Goal: Transaction & Acquisition: Purchase product/service

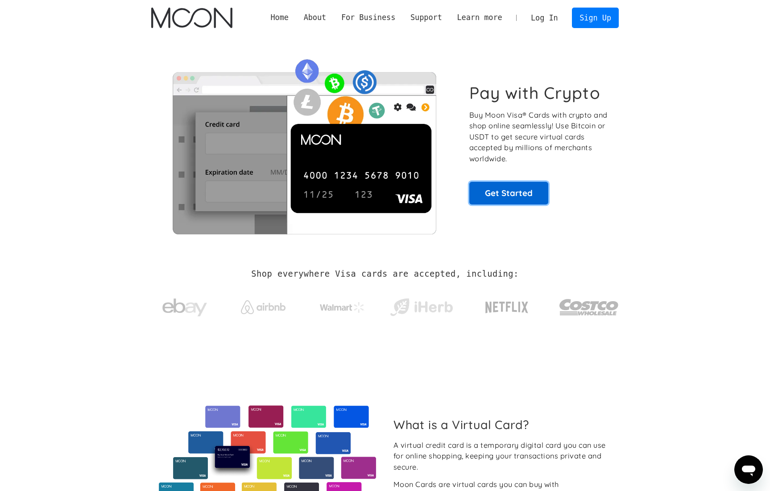
click at [495, 190] on link "Get Started" at bounding box center [508, 193] width 79 height 22
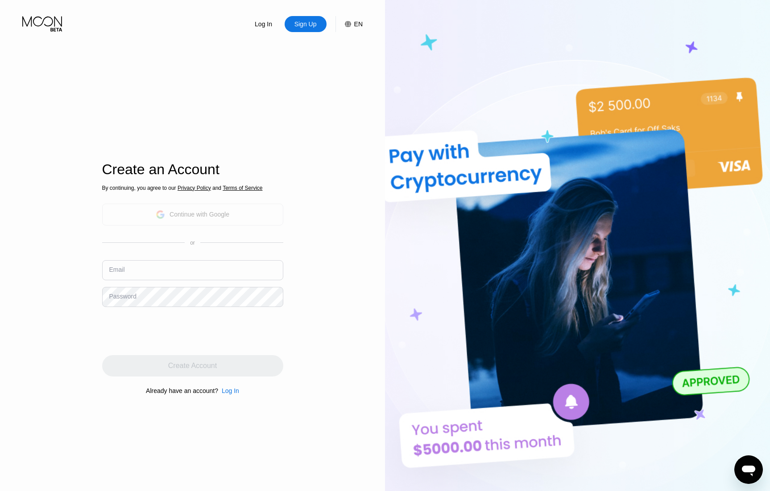
click at [209, 216] on div "Continue with Google" at bounding box center [199, 214] width 60 height 7
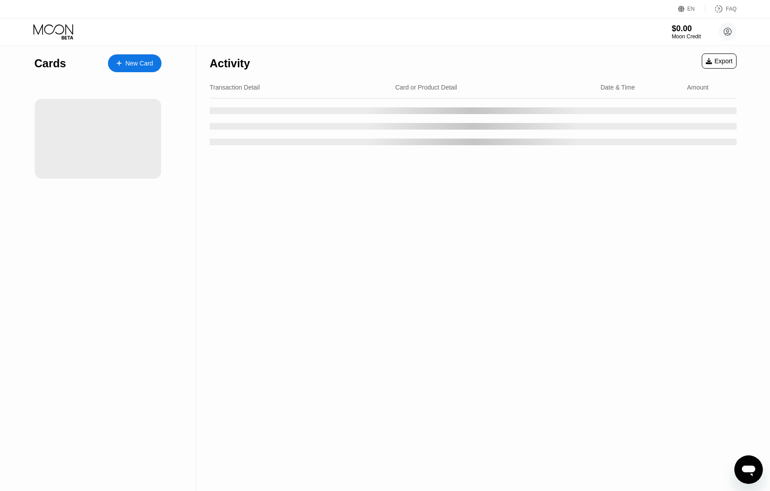
scroll to position [1, 0]
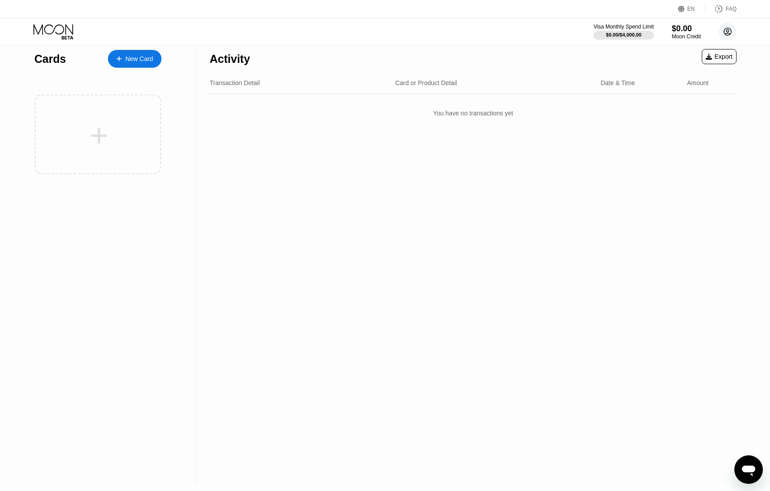
click at [727, 31] on circle at bounding box center [727, 32] width 18 height 18
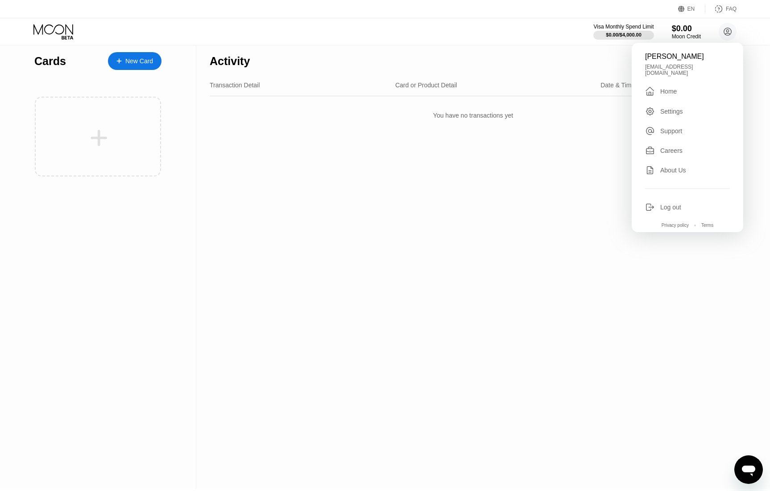
scroll to position [0, 0]
click at [350, 194] on div "Activity Export Transaction Detail Card or Product Detail Date & Time Amount Yo…" at bounding box center [472, 268] width 553 height 446
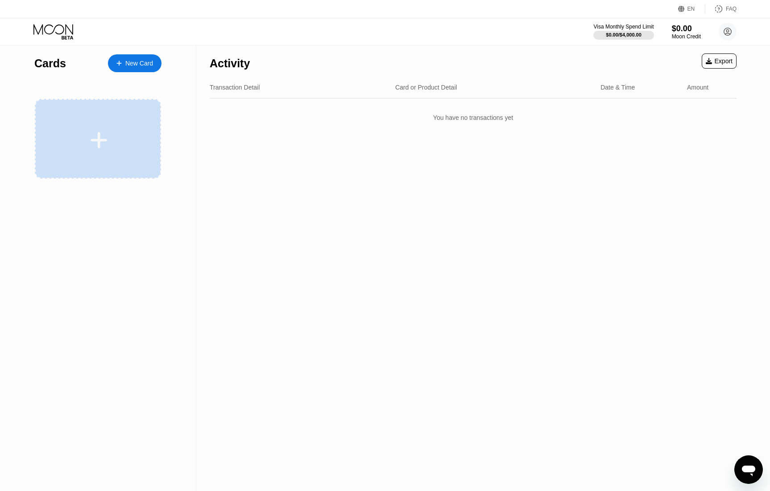
click at [116, 136] on div at bounding box center [99, 140] width 111 height 20
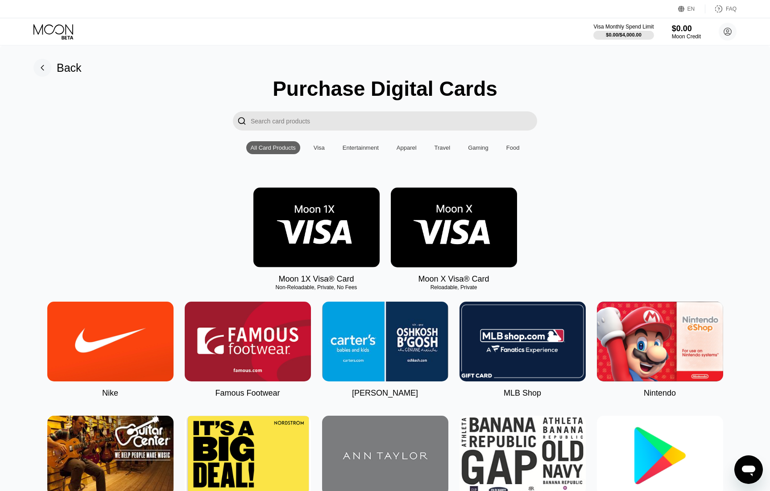
click at [330, 121] on input "Search card products" at bounding box center [394, 120] width 286 height 19
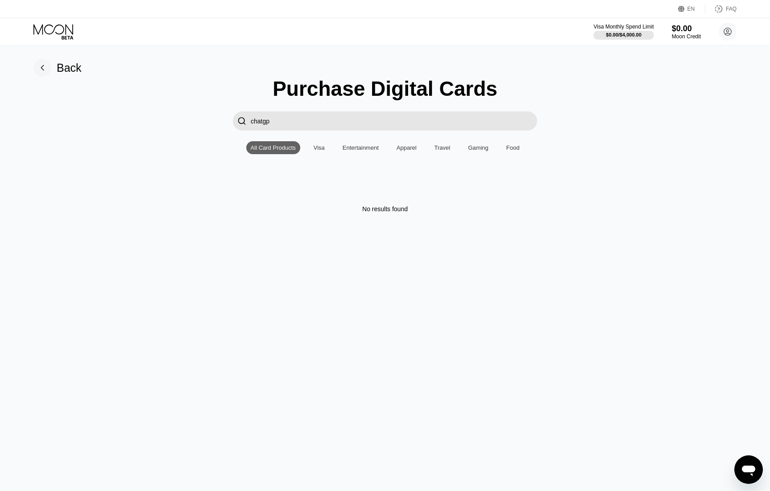
type input "chatgpt"
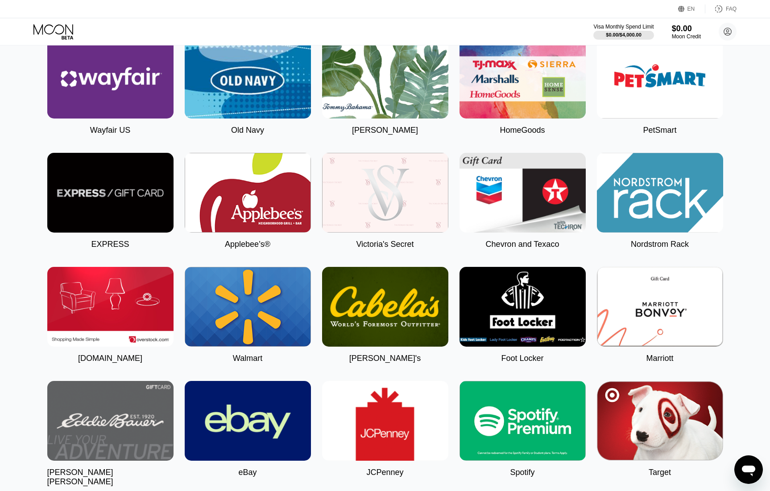
scroll to position [2234, 0]
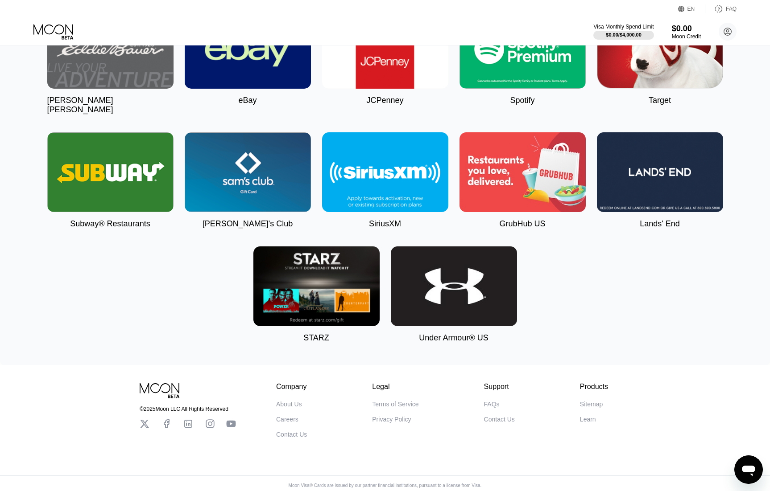
click at [209, 184] on img at bounding box center [248, 172] width 126 height 80
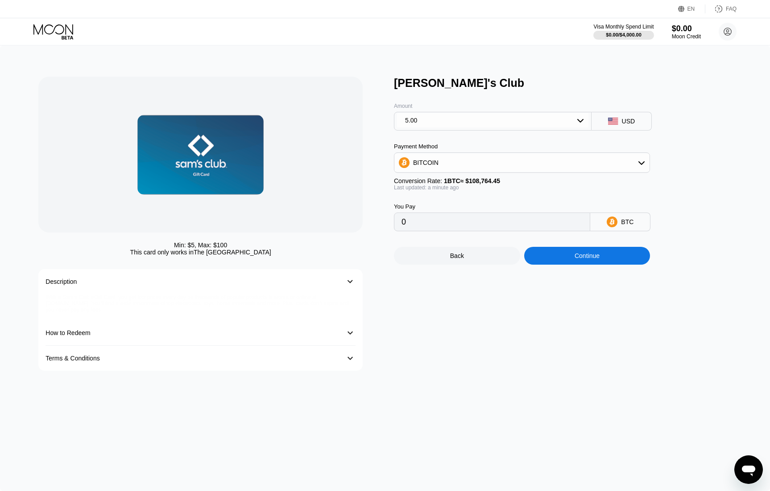
type input "0.00004598"
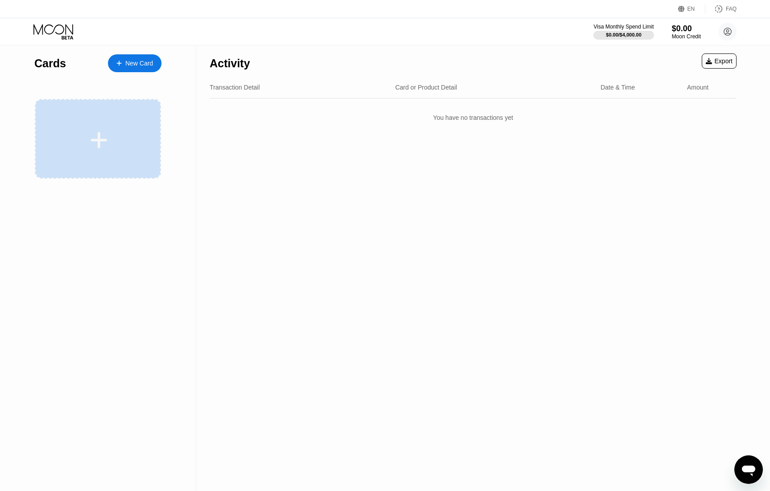
click at [88, 137] on div at bounding box center [99, 140] width 111 height 20
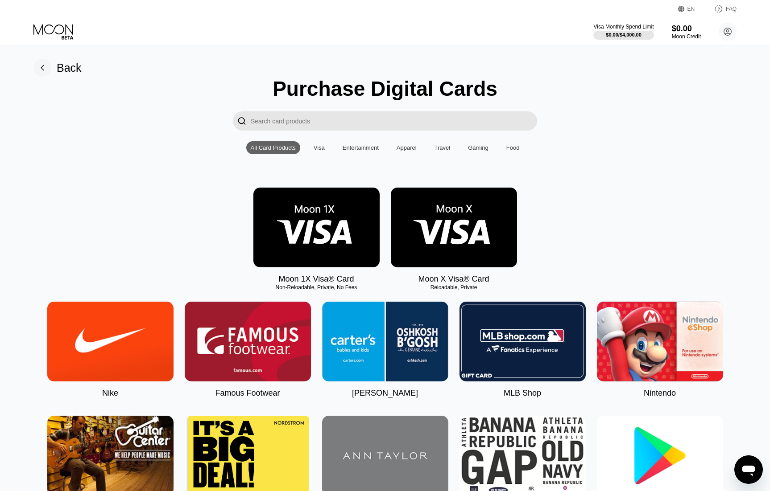
click at [320, 236] on img at bounding box center [316, 228] width 126 height 80
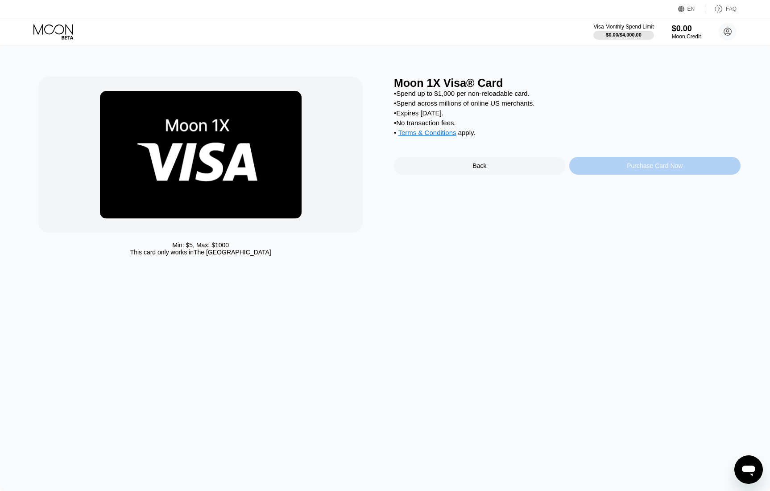
click at [597, 163] on div "Purchase Card Now" at bounding box center [654, 166] width 171 height 18
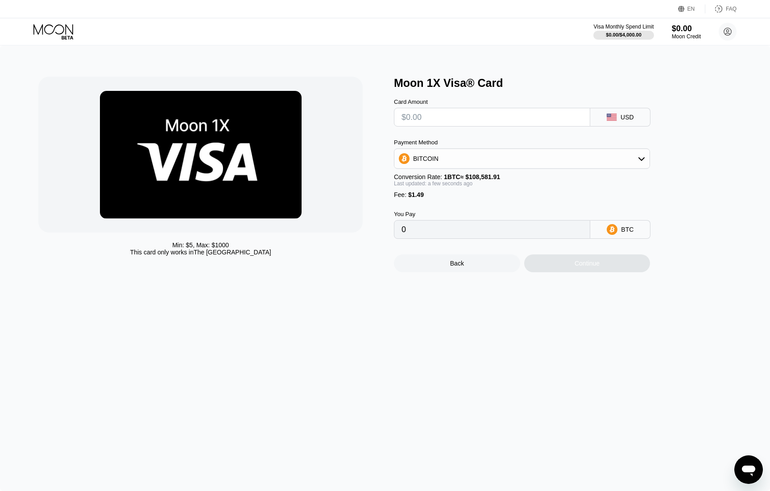
click at [203, 320] on div "Min: $ 5 , Max: $ 1000 This card only works in The United States Moon 1X Visa® …" at bounding box center [385, 268] width 770 height 446
click at [241, 120] on img at bounding box center [201, 155] width 202 height 128
click at [449, 151] on div "BITCOIN" at bounding box center [521, 159] width 255 height 18
click at [439, 202] on span "USDT on TRON" at bounding box center [437, 202] width 45 height 7
type input "0.00"
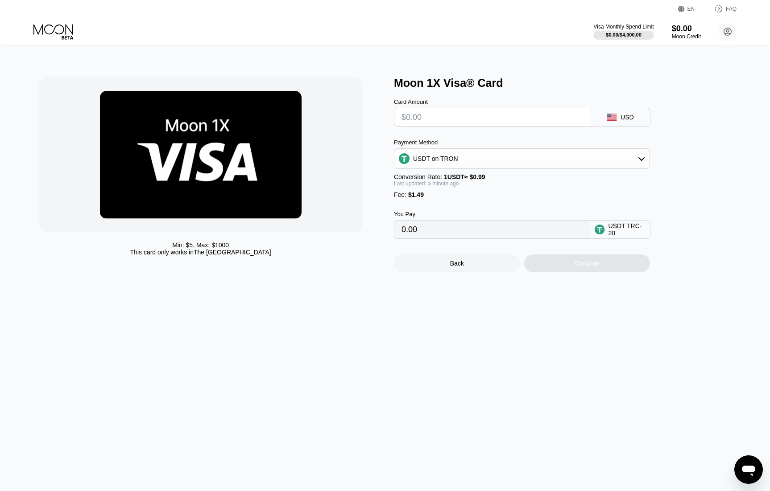
click at [613, 227] on div "USDT TRC-20" at bounding box center [626, 230] width 37 height 14
click at [640, 118] on div "USD" at bounding box center [620, 117] width 60 height 19
click at [532, 122] on input "text" at bounding box center [491, 117] width 181 height 18
click at [245, 366] on div "Min: $ 5 , Max: $ 1000 This card only works in The United States Moon 1X Visa® …" at bounding box center [385, 268] width 770 height 446
click at [430, 118] on input "text" at bounding box center [491, 117] width 181 height 18
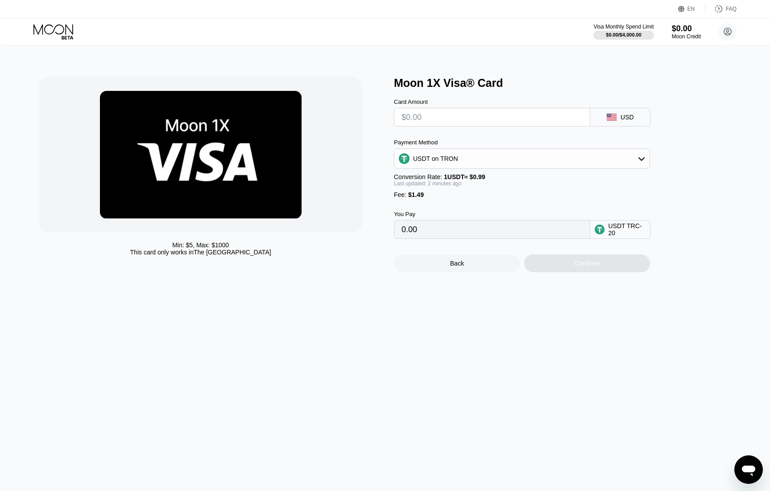
type input "$3"
type input "4.54"
type input "$30"
type input "31.81"
type input "$300"
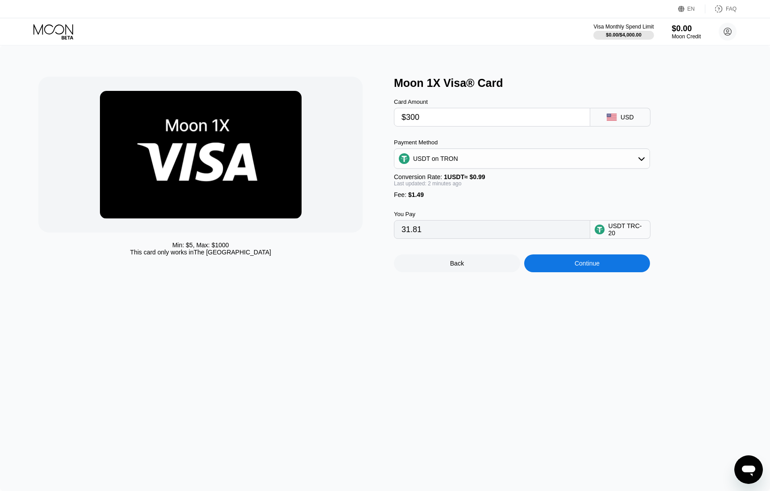
type input "304.54"
type input "$30"
type input "31.81"
type input "$30"
click at [428, 363] on div "Min: $ 5 , Max: $ 1000 This card only works in The United States Moon 1X Visa® …" at bounding box center [385, 268] width 770 height 446
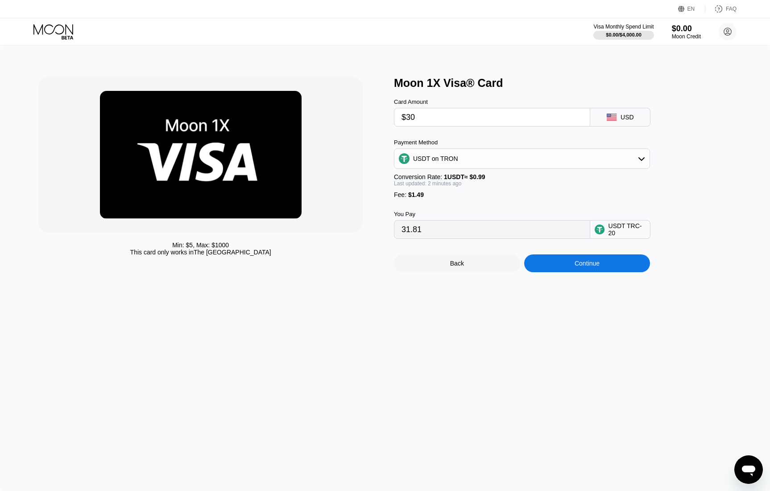
click at [410, 229] on input "31.81" at bounding box center [491, 230] width 181 height 18
click at [446, 269] on div "Back" at bounding box center [457, 264] width 126 height 18
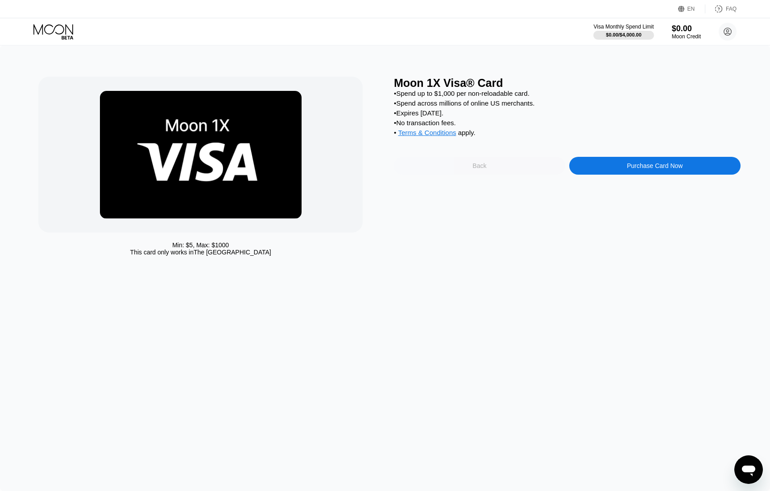
click at [461, 167] on div "Back" at bounding box center [479, 166] width 171 height 18
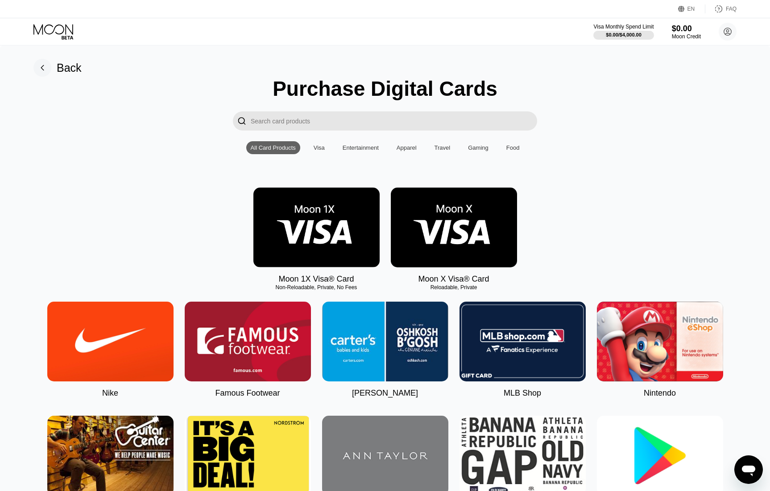
click at [428, 197] on img at bounding box center [454, 228] width 126 height 80
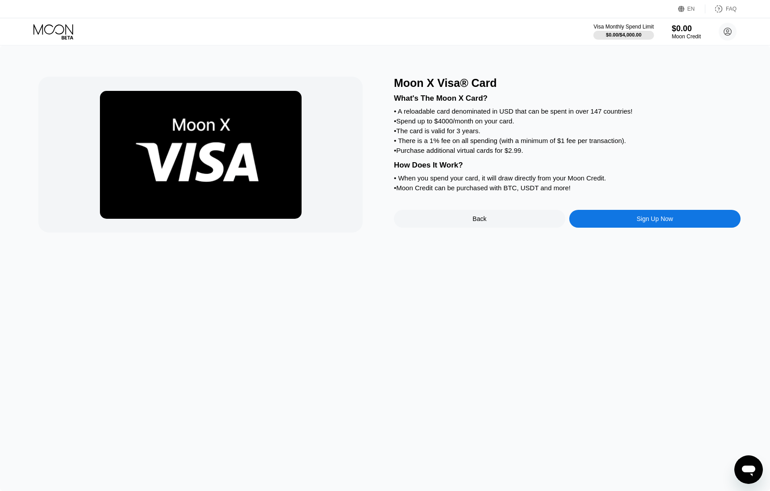
click at [387, 283] on div "Moon X Visa® Card What's The Moon X Card? • A reloadable card denominated in US…" at bounding box center [385, 268] width 770 height 446
click at [472, 217] on div "Back" at bounding box center [479, 218] width 14 height 7
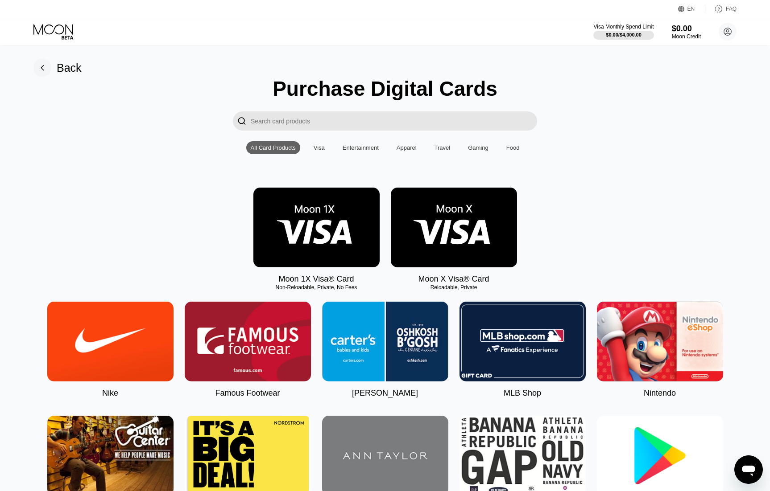
click at [332, 235] on img at bounding box center [316, 228] width 126 height 80
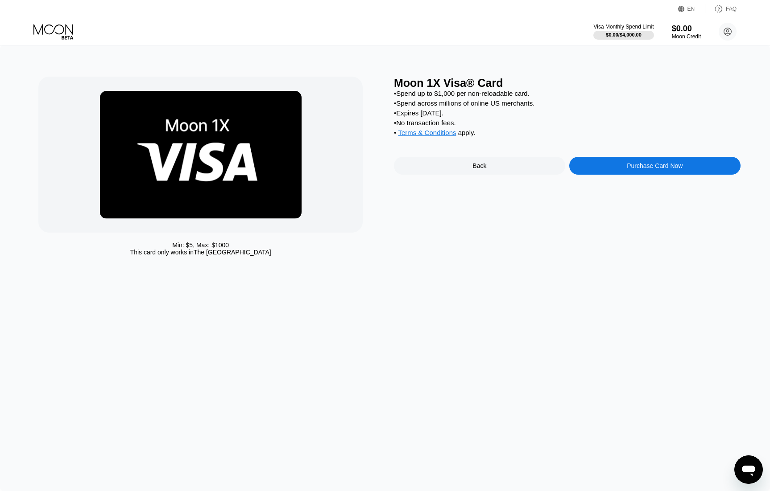
click at [429, 384] on div "Min: $ 5 , Max: $ 1000 This card only works in The United States Moon 1X Visa® …" at bounding box center [385, 268] width 770 height 446
